Goal: Information Seeking & Learning: Check status

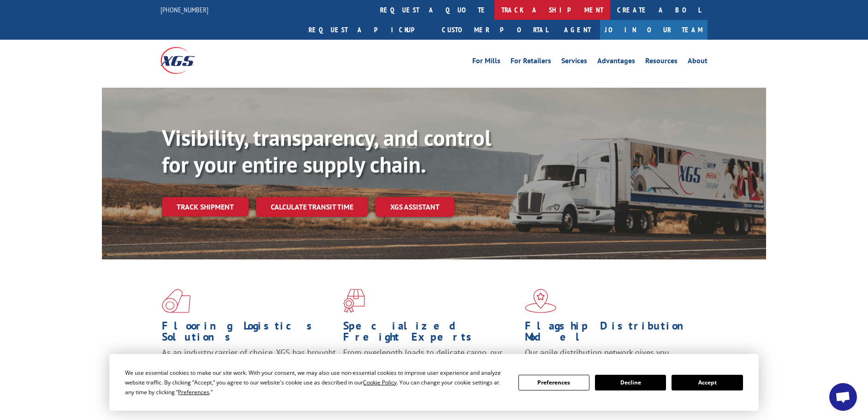
click at [495, 10] on link "track a shipment" at bounding box center [553, 10] width 116 height 20
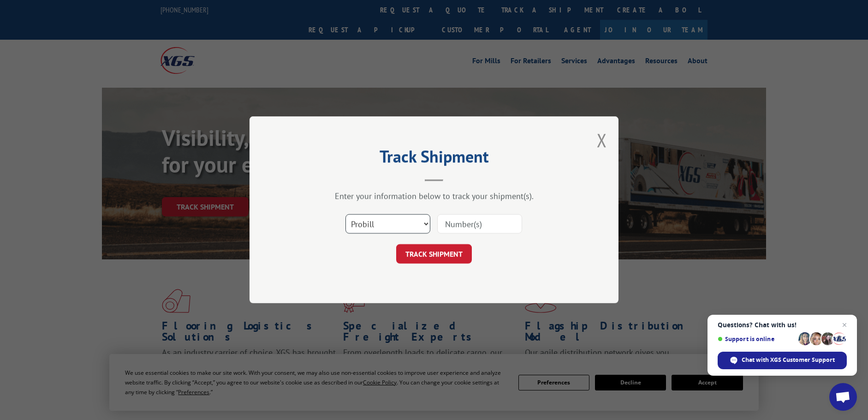
click at [400, 225] on select "Select category... Probill BOL PO" at bounding box center [388, 224] width 85 height 19
select select "bol"
click at [346, 215] on select "Select category... Probill BOL PO" at bounding box center [388, 224] width 85 height 19
click at [451, 221] on input at bounding box center [479, 224] width 85 height 19
paste input "5530972"
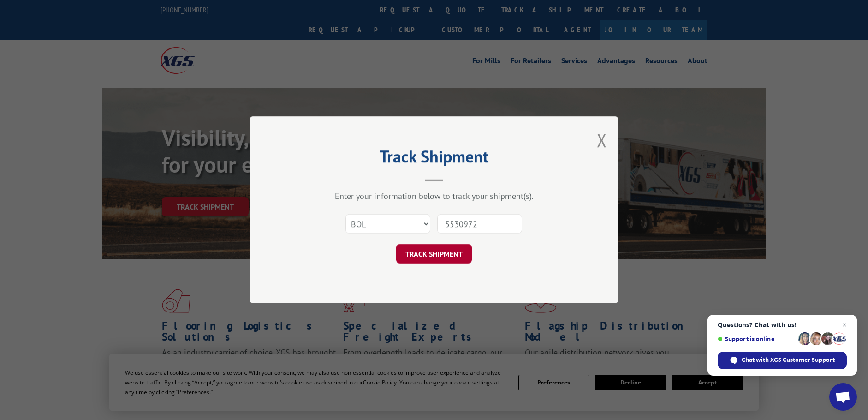
type input "5530972"
click at [433, 255] on button "TRACK SHIPMENT" at bounding box center [434, 254] width 76 height 19
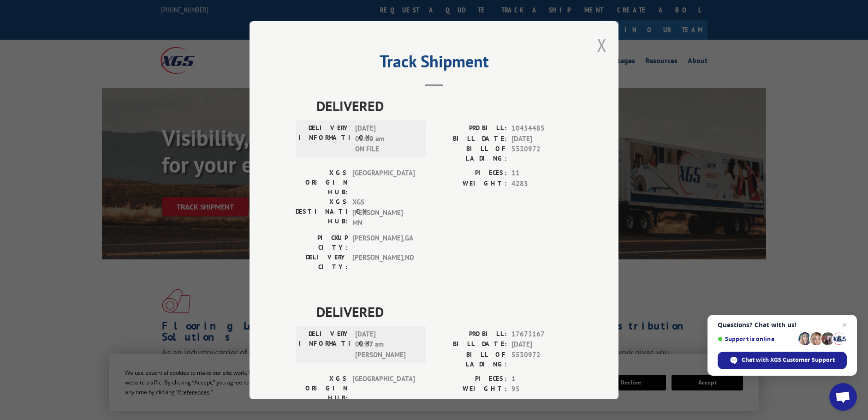
click at [597, 44] on button "Close modal" at bounding box center [602, 45] width 10 height 24
